Goal: Task Accomplishment & Management: Use online tool/utility

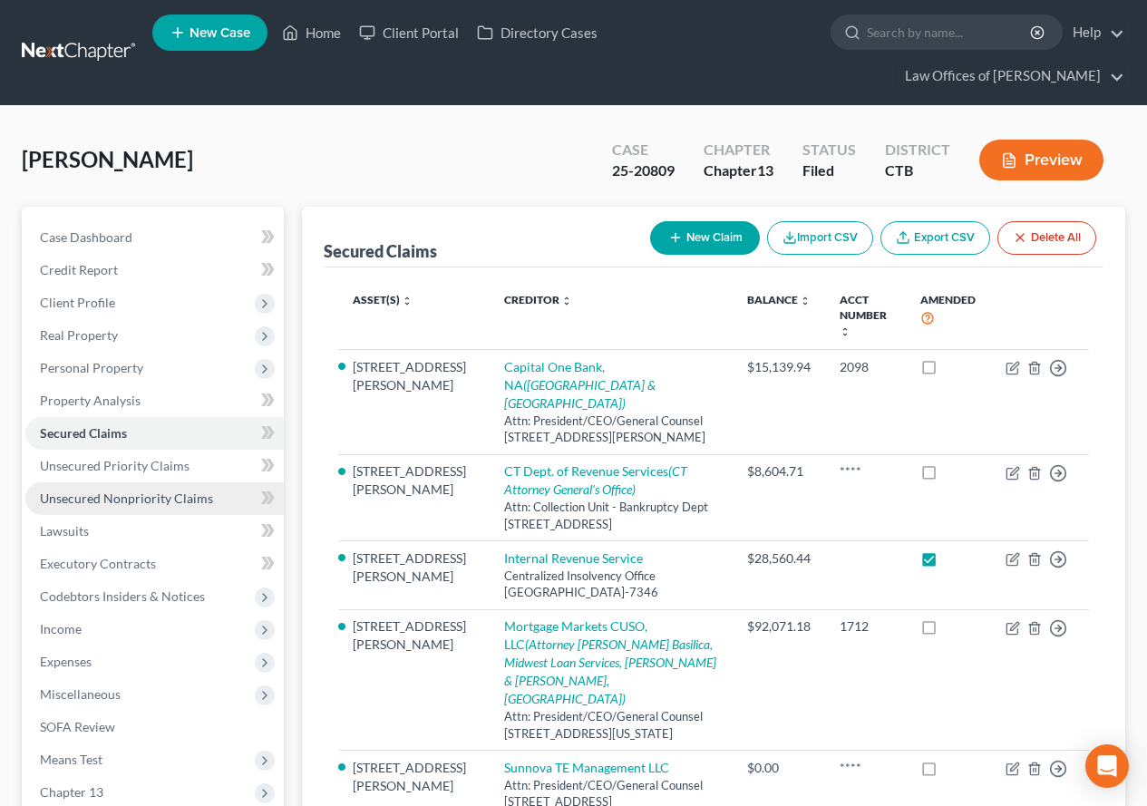
click at [88, 503] on span "Unsecured Nonpriority Claims" at bounding box center [126, 498] width 173 height 15
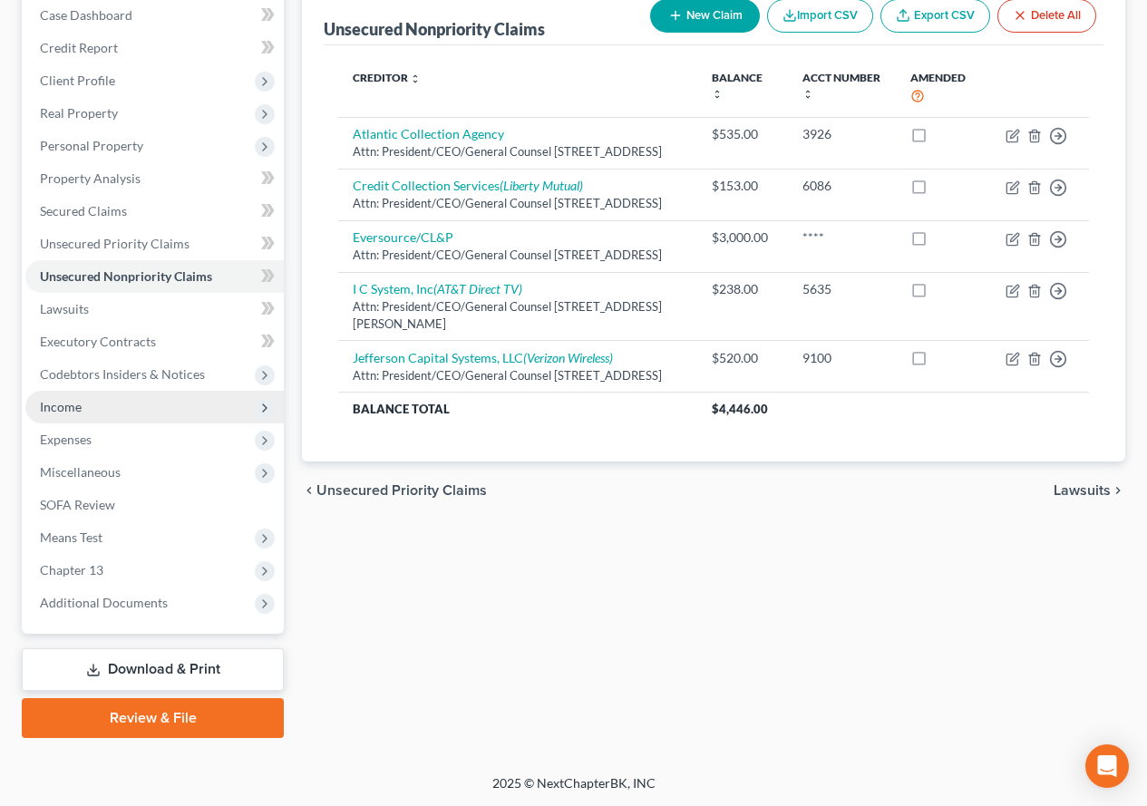
scroll to position [223, 0]
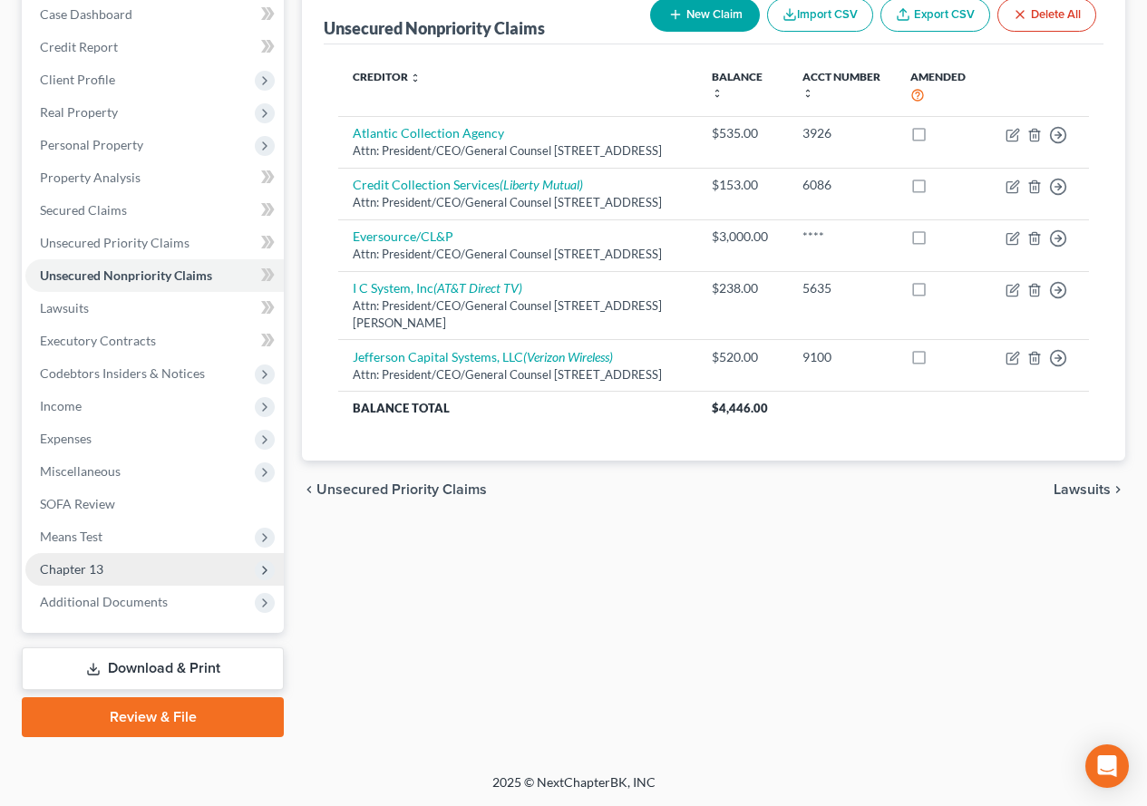
click at [78, 567] on span "Chapter 13" at bounding box center [71, 568] width 63 height 15
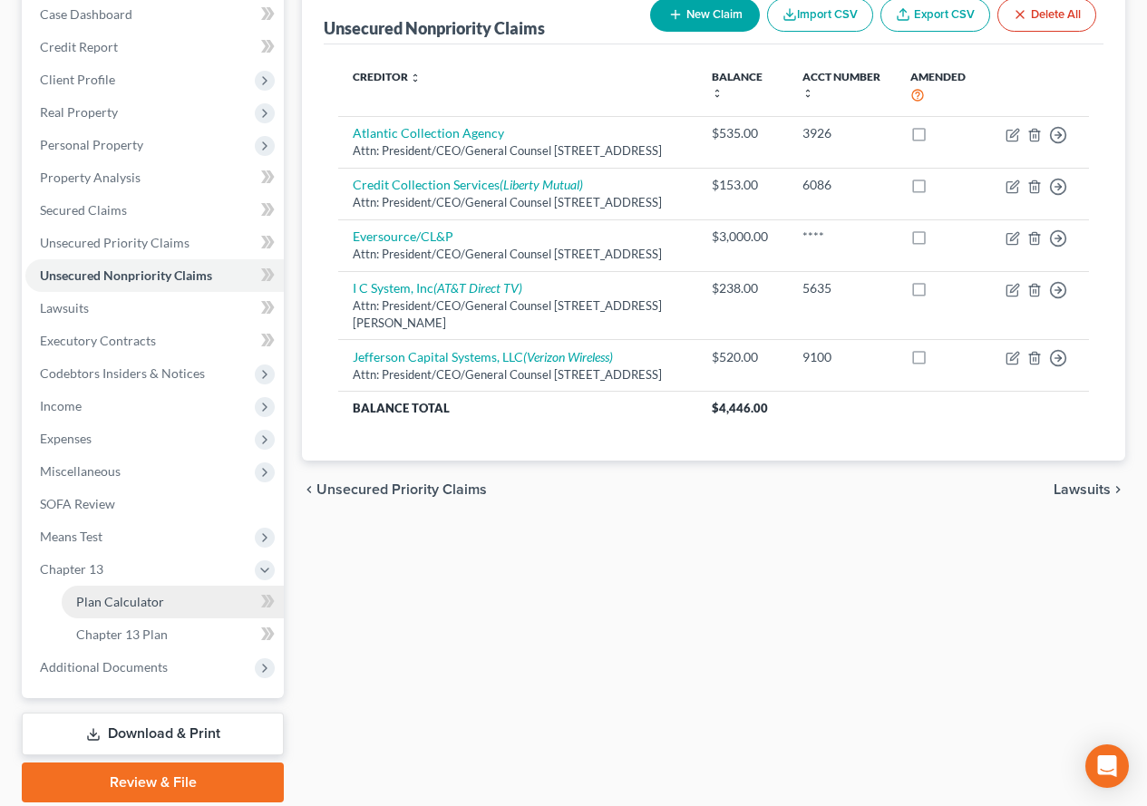
click at [102, 598] on span "Plan Calculator" at bounding box center [120, 601] width 88 height 15
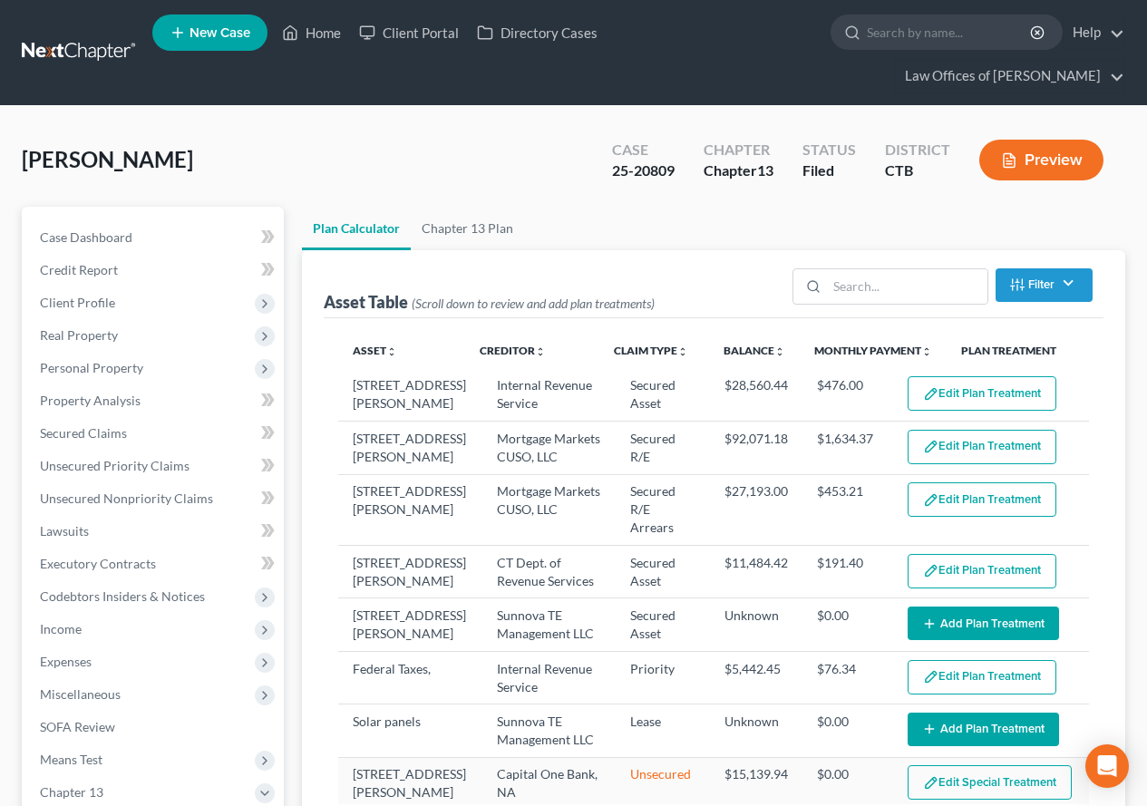
select select "59"
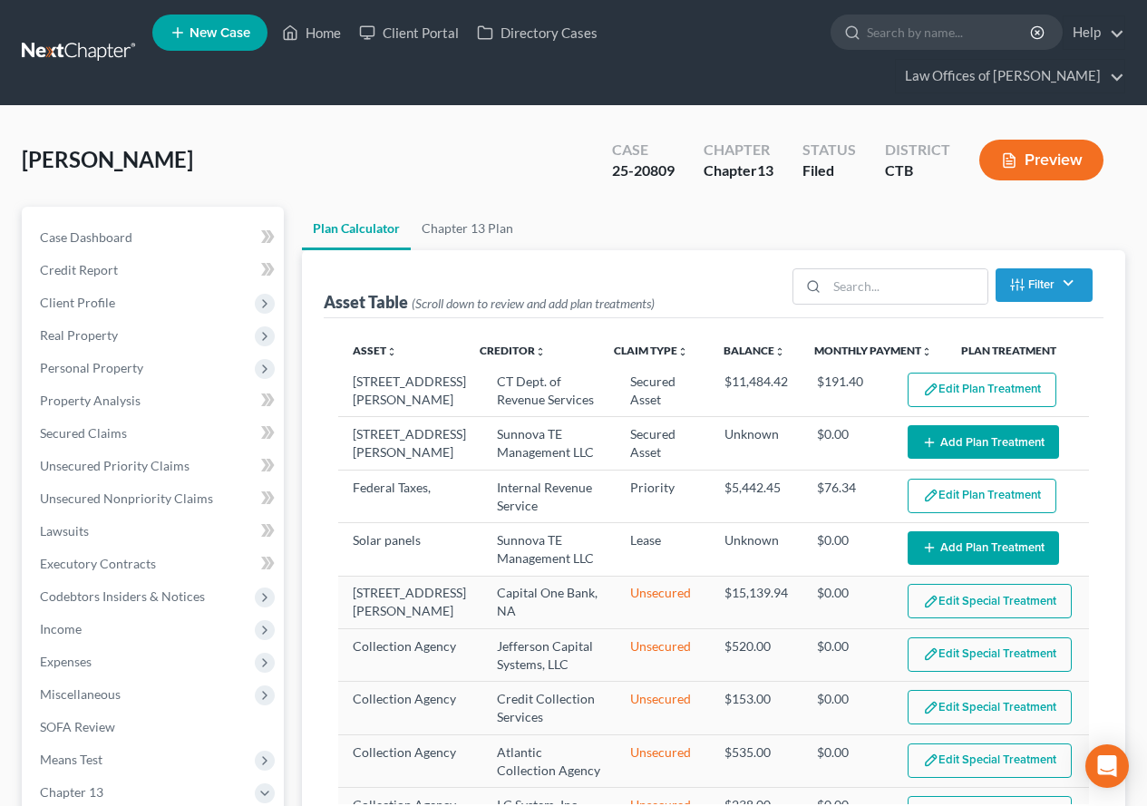
scroll to position [264, 0]
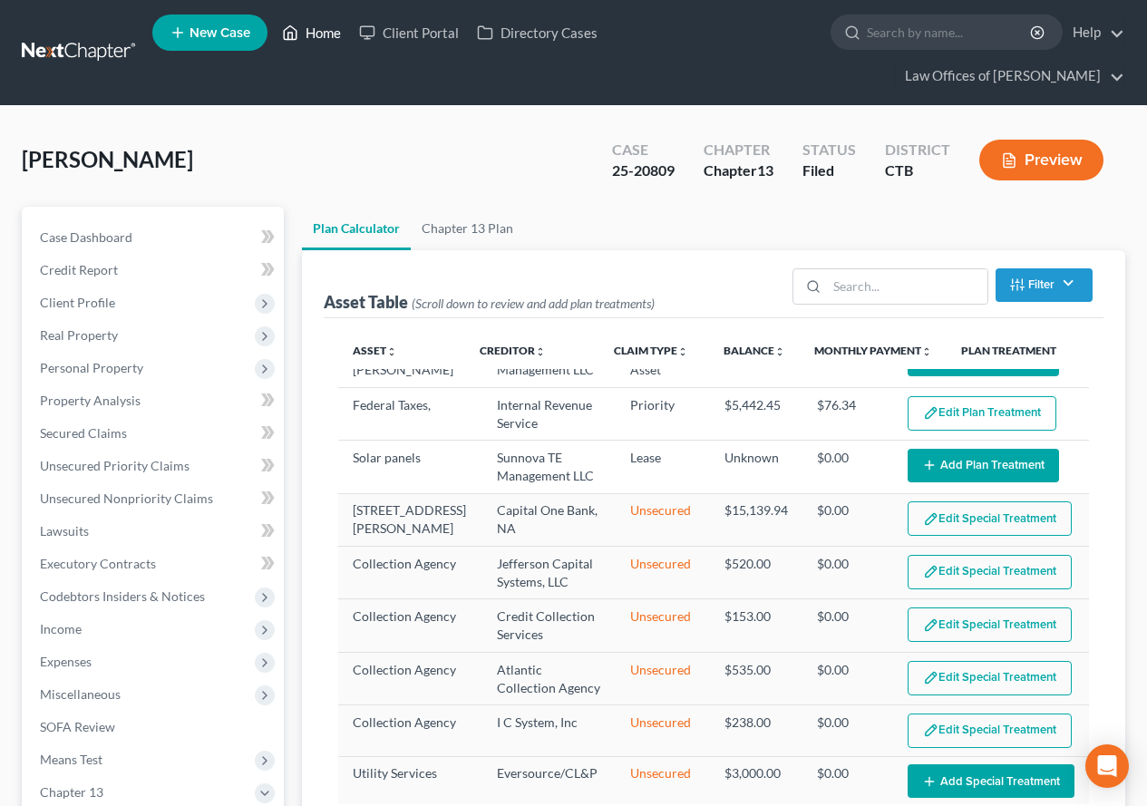
click at [316, 32] on link "Home" at bounding box center [311, 32] width 77 height 33
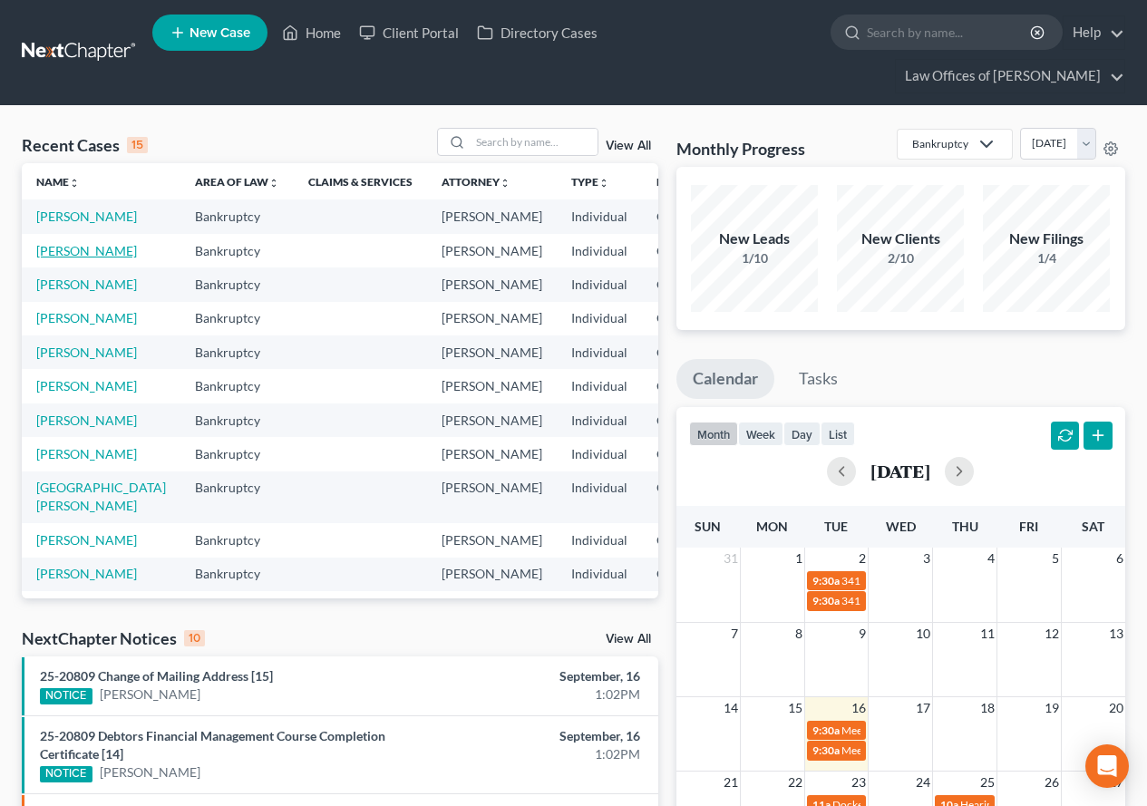
click at [46, 258] on link "[PERSON_NAME]" at bounding box center [86, 250] width 101 height 15
select select "3"
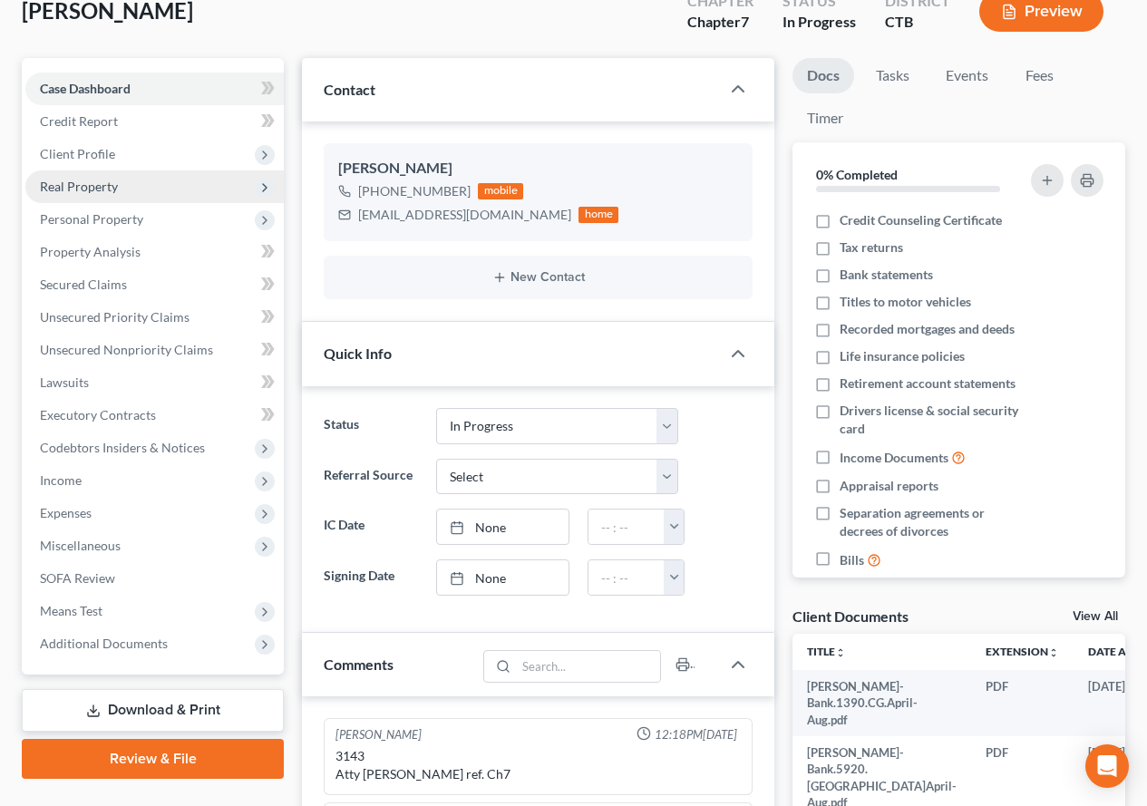
scroll to position [181, 0]
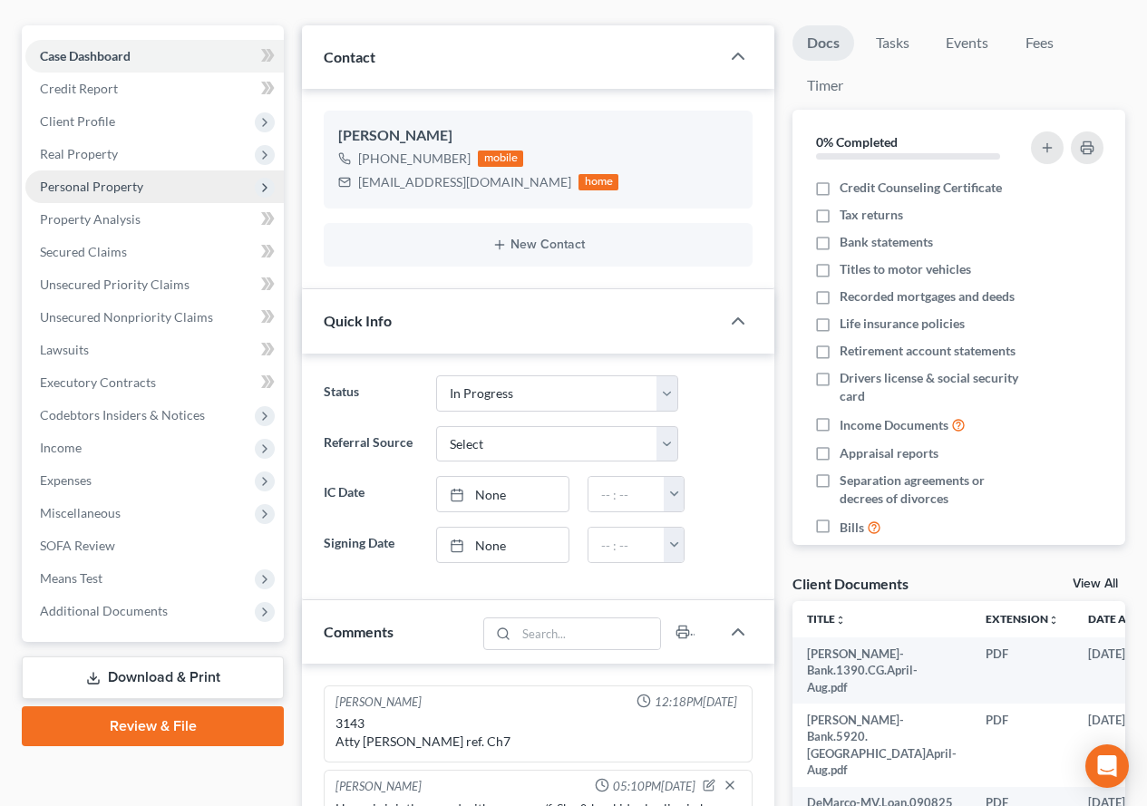
click at [94, 186] on span "Personal Property" at bounding box center [91, 186] width 103 height 15
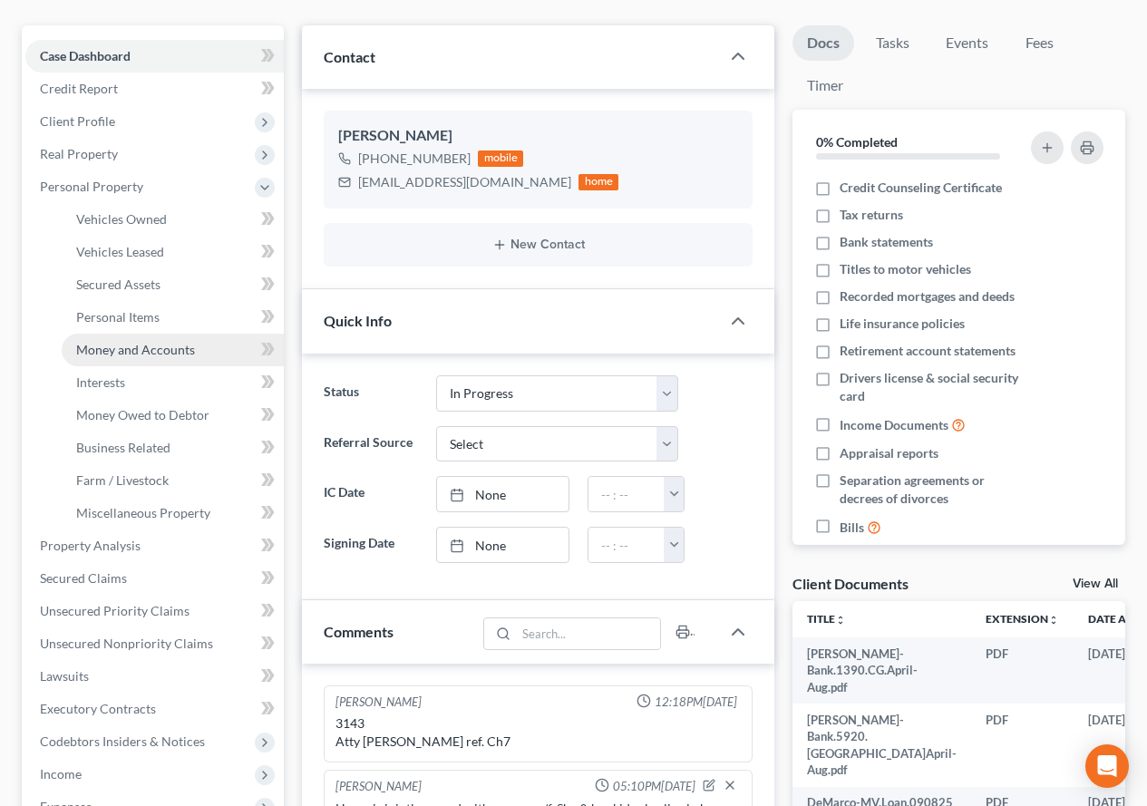
click at [106, 349] on span "Money and Accounts" at bounding box center [135, 349] width 119 height 15
